Goal: Complete application form

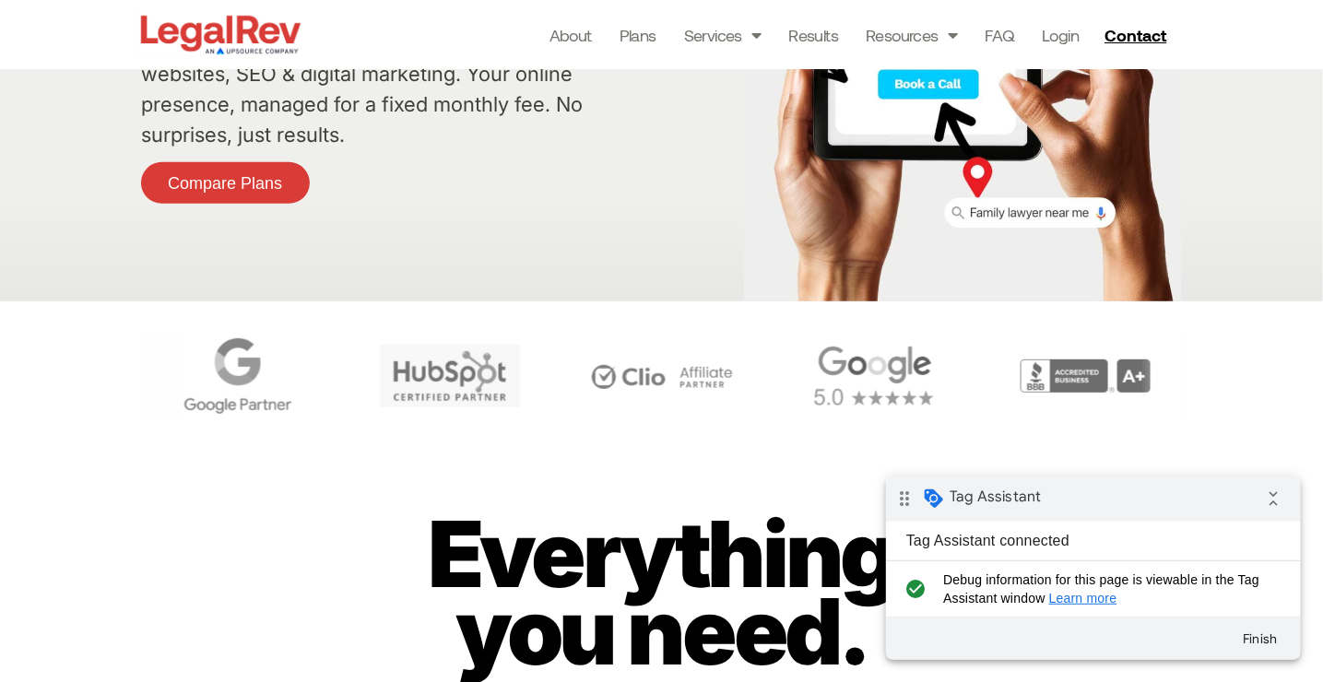
scroll to position [245, 0]
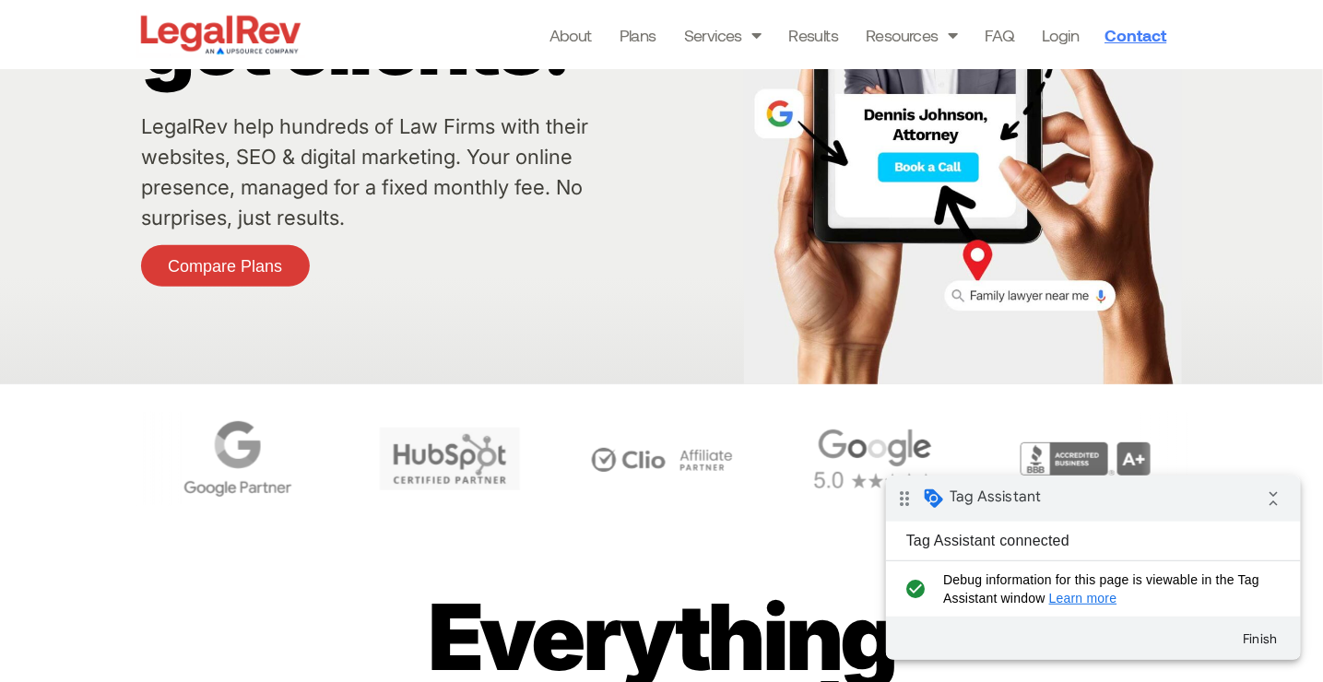
click at [1123, 28] on span "Contact" at bounding box center [1136, 35] width 62 height 17
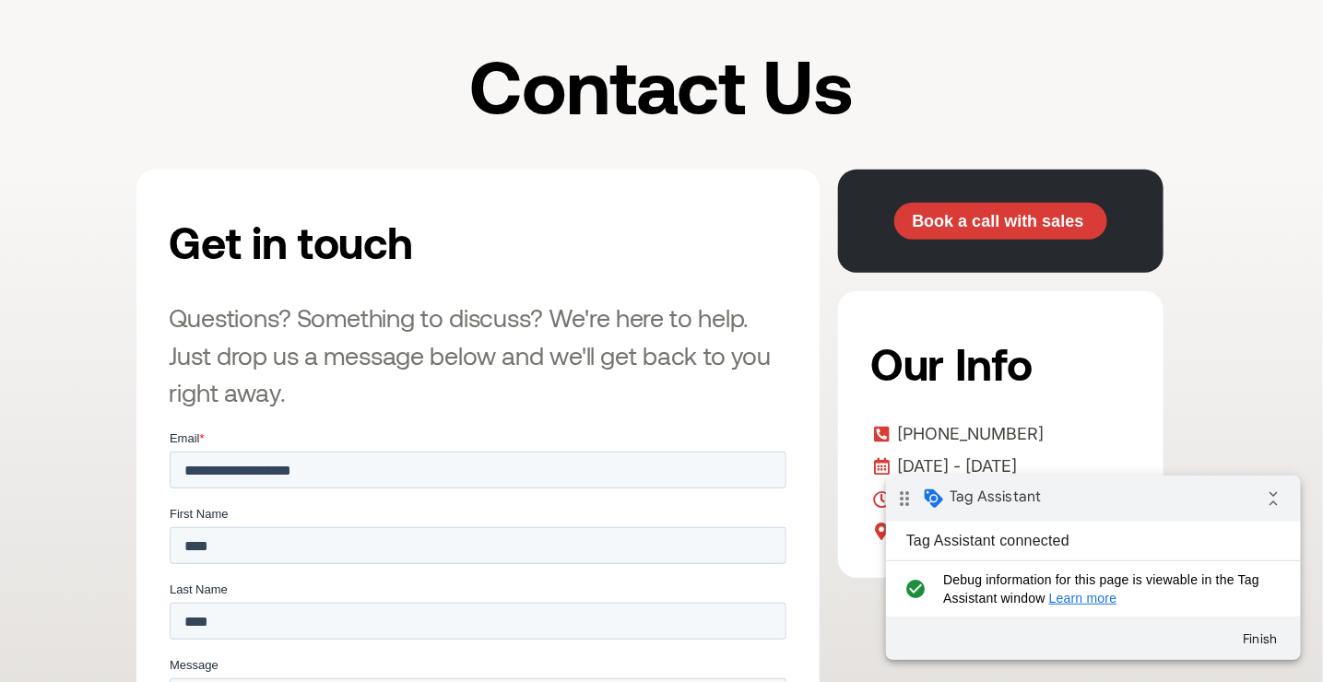
scroll to position [491, 0]
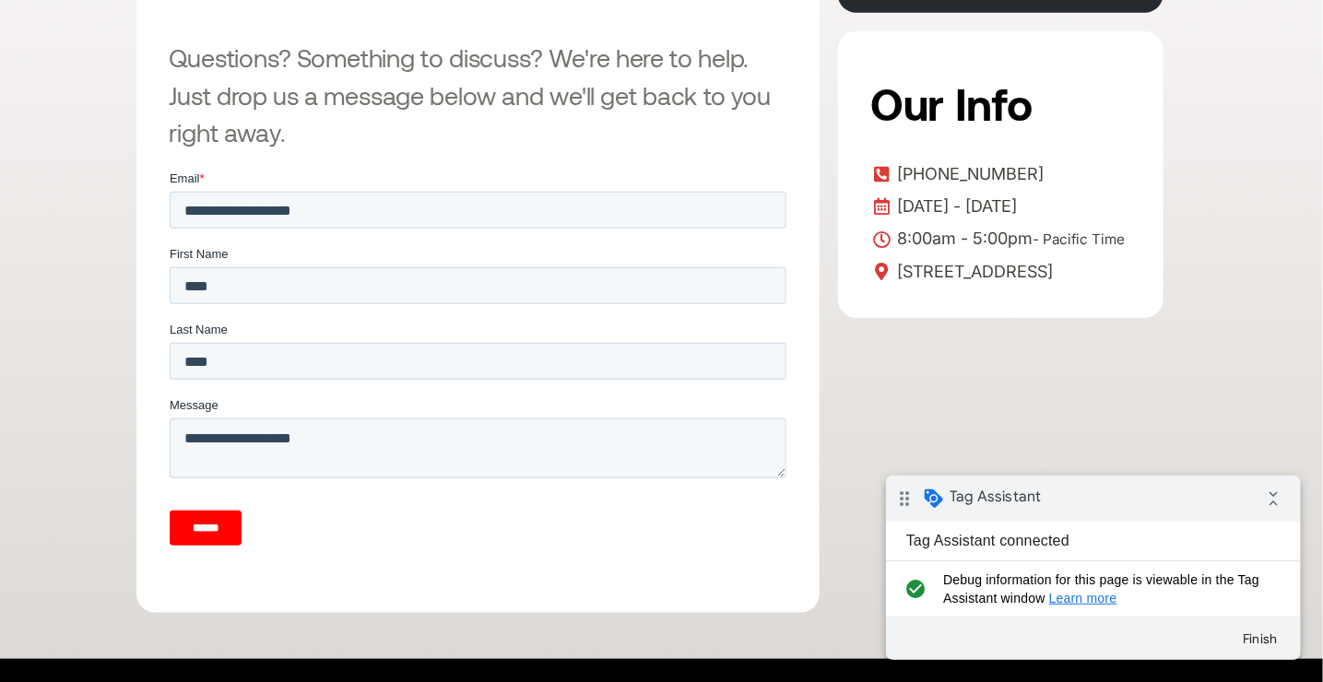
click at [224, 534] on input "******" at bounding box center [205, 527] width 72 height 35
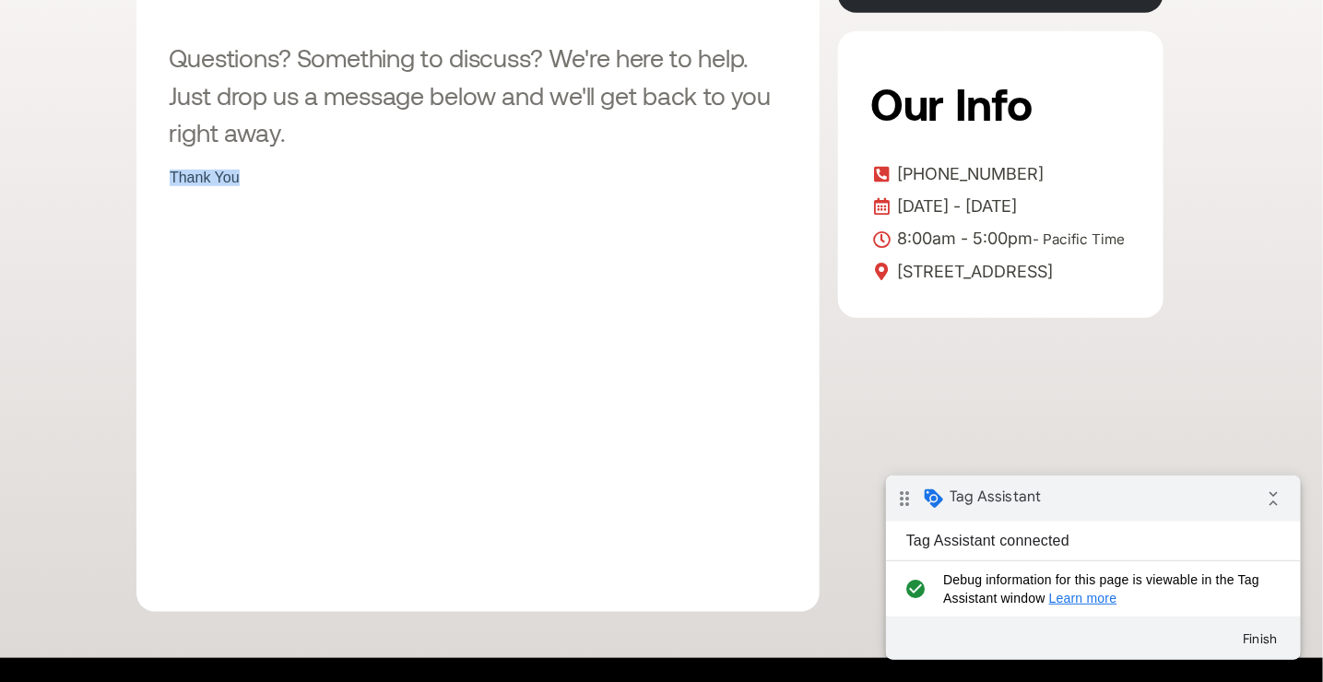
click html "Thank You"
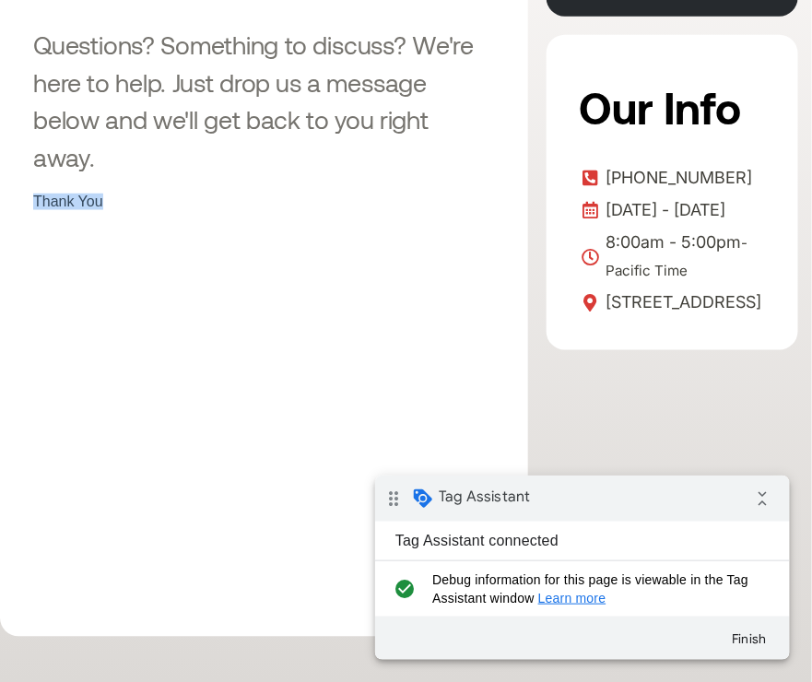
click at [62, 200] on div "Thank You" at bounding box center [263, 202] width 462 height 17
drag, startPoint x: 62, startPoint y: 200, endPoint x: 170, endPoint y: 204, distance: 108.0
click at [170, 204] on div "Thank You" at bounding box center [263, 202] width 462 height 17
drag, startPoint x: 130, startPoint y: 201, endPoint x: 33, endPoint y: 207, distance: 97.0
click at [33, 207] on div "Thank You" at bounding box center [263, 202] width 462 height 17
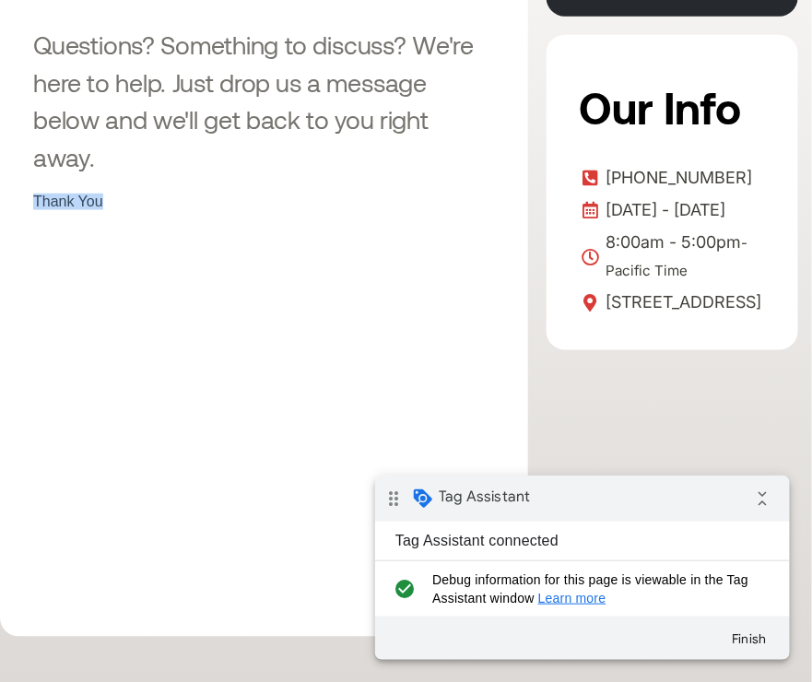
click at [297, 273] on body "Thank You" at bounding box center [263, 399] width 462 height 410
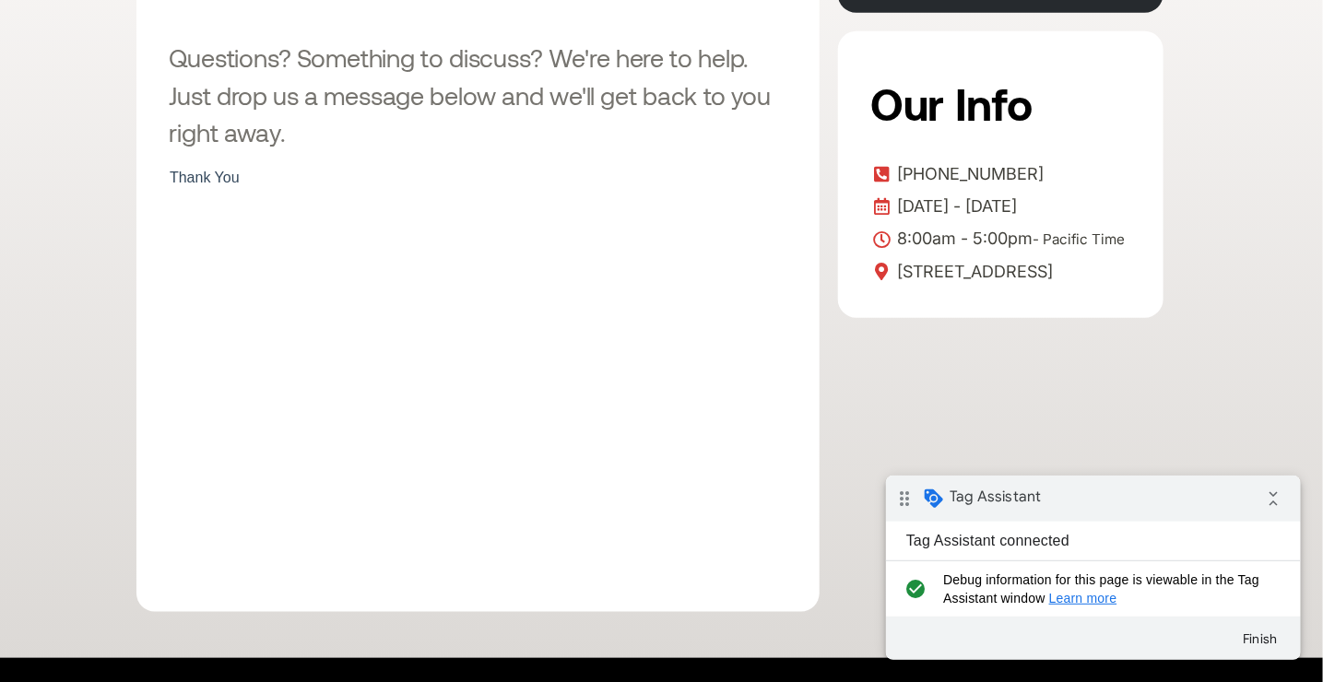
scroll to position [493, 0]
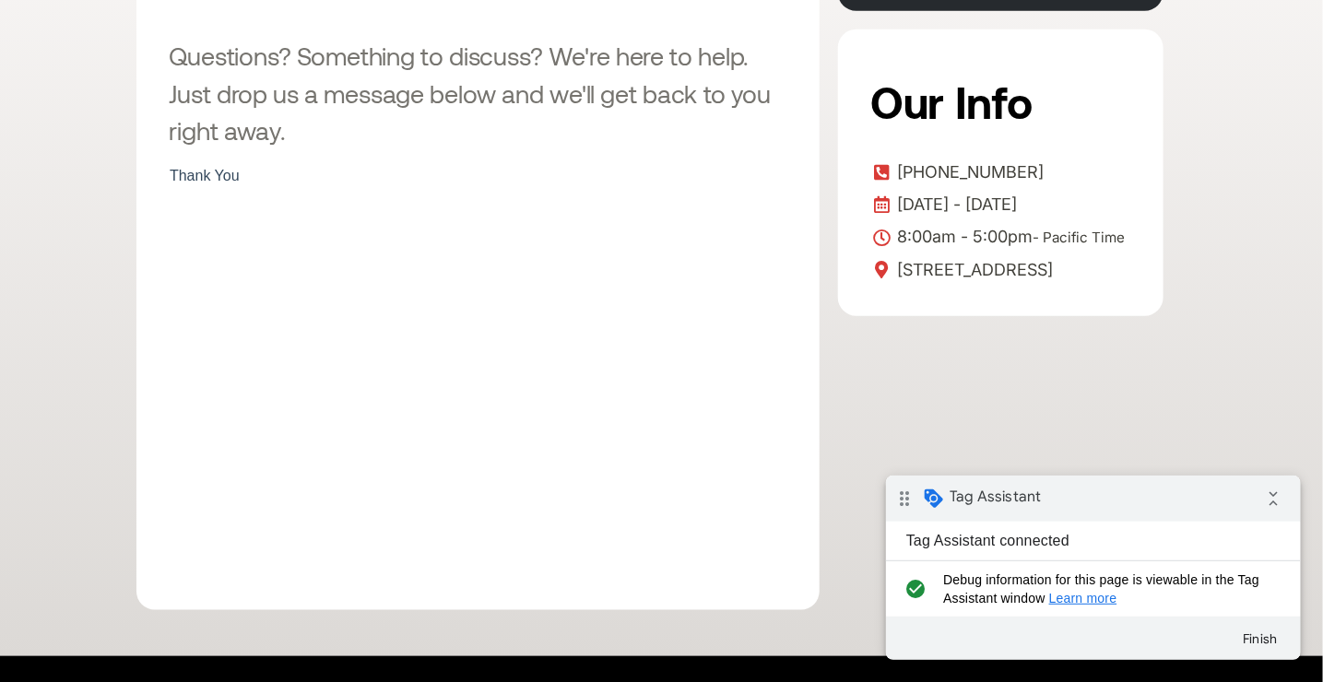
click at [667, 277] on body "Thank You" at bounding box center [477, 372] width 617 height 410
